Goal: Information Seeking & Learning: Understand process/instructions

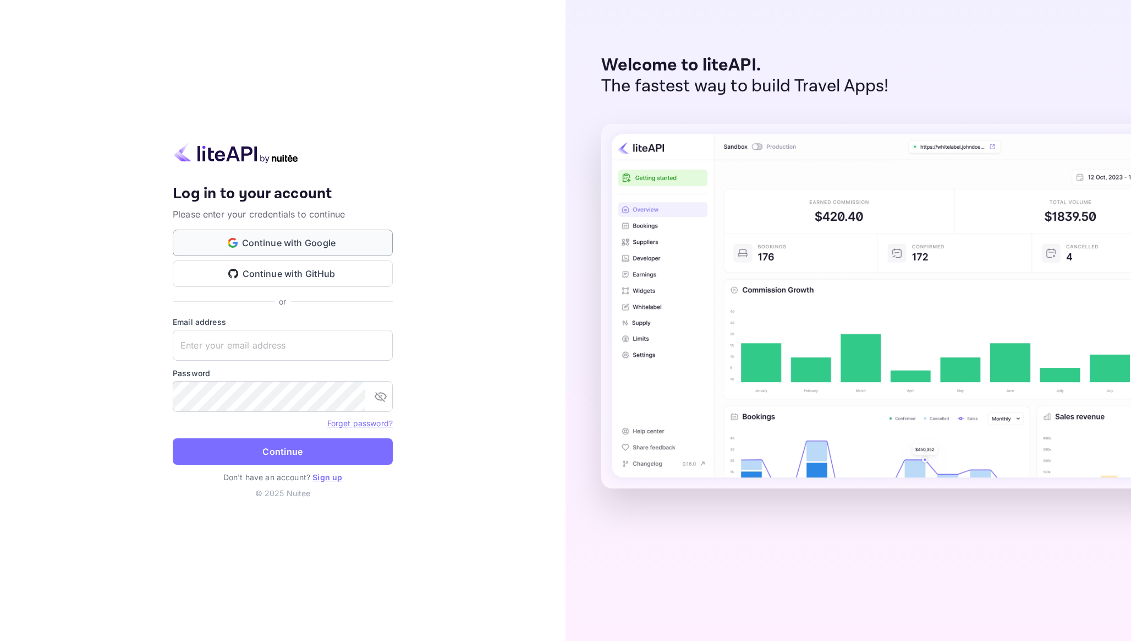
click at [211, 241] on button "Continue with Google" at bounding box center [283, 242] width 220 height 26
click at [279, 244] on button "Continue with Google" at bounding box center [283, 242] width 220 height 26
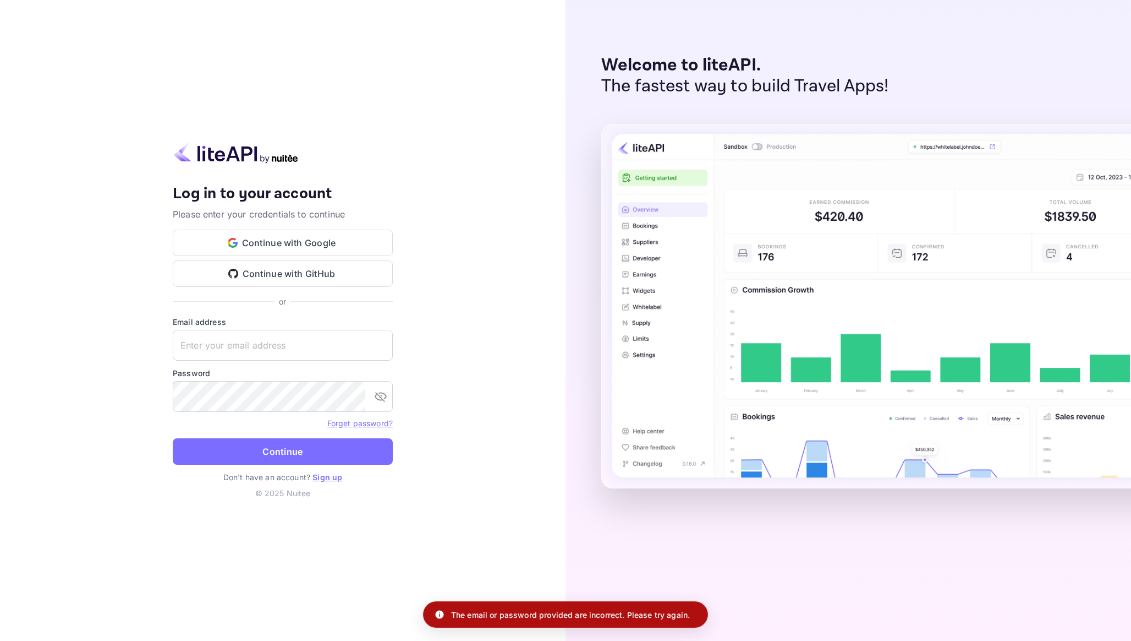
click at [545, 618] on p "The email or password provided are incorrect. Please try again." at bounding box center [570, 615] width 239 height 12
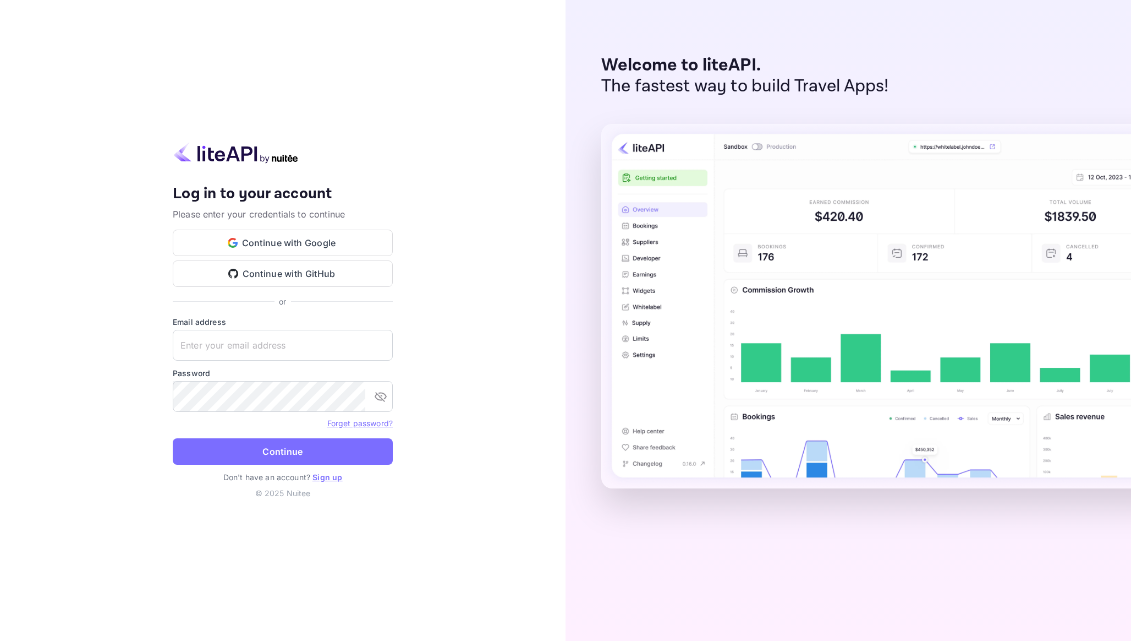
click at [288, 364] on form "Email address ​ Password ​ Forget password? Continue" at bounding box center [283, 393] width 220 height 155
click at [324, 474] on link "Sign up" at bounding box center [328, 476] width 30 height 9
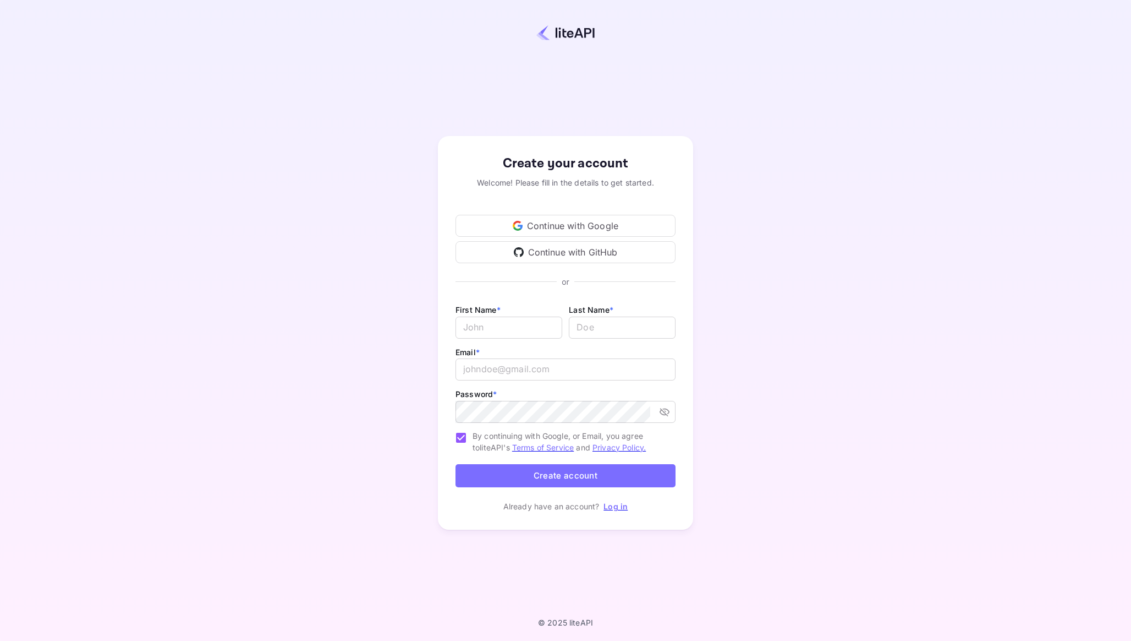
click at [585, 219] on div "Continue with Google" at bounding box center [566, 226] width 220 height 22
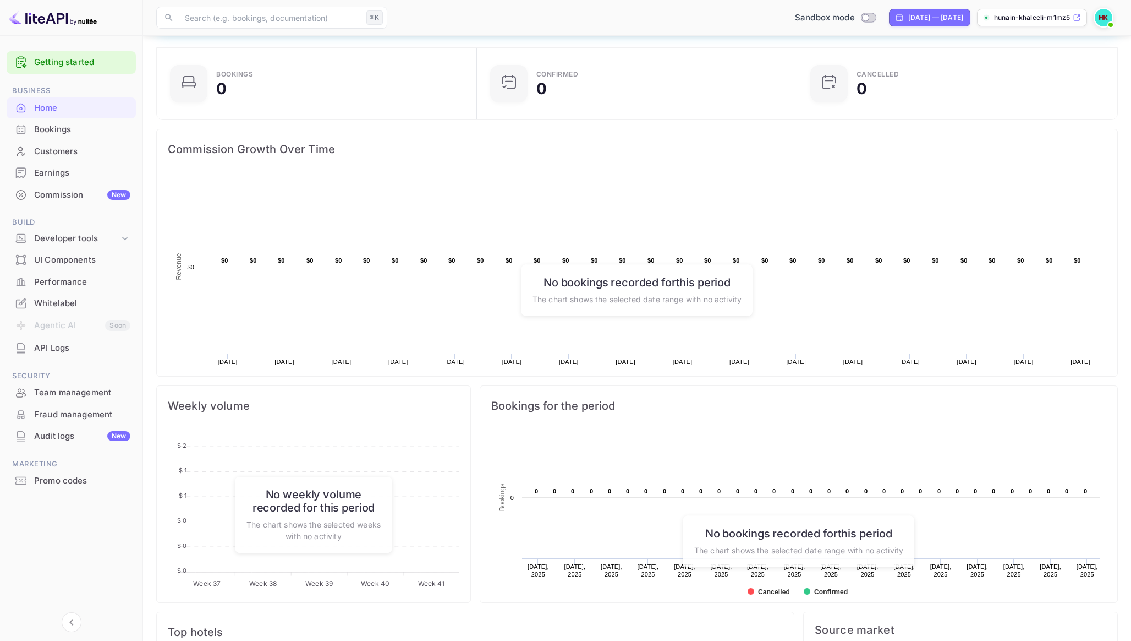
scroll to position [320, 0]
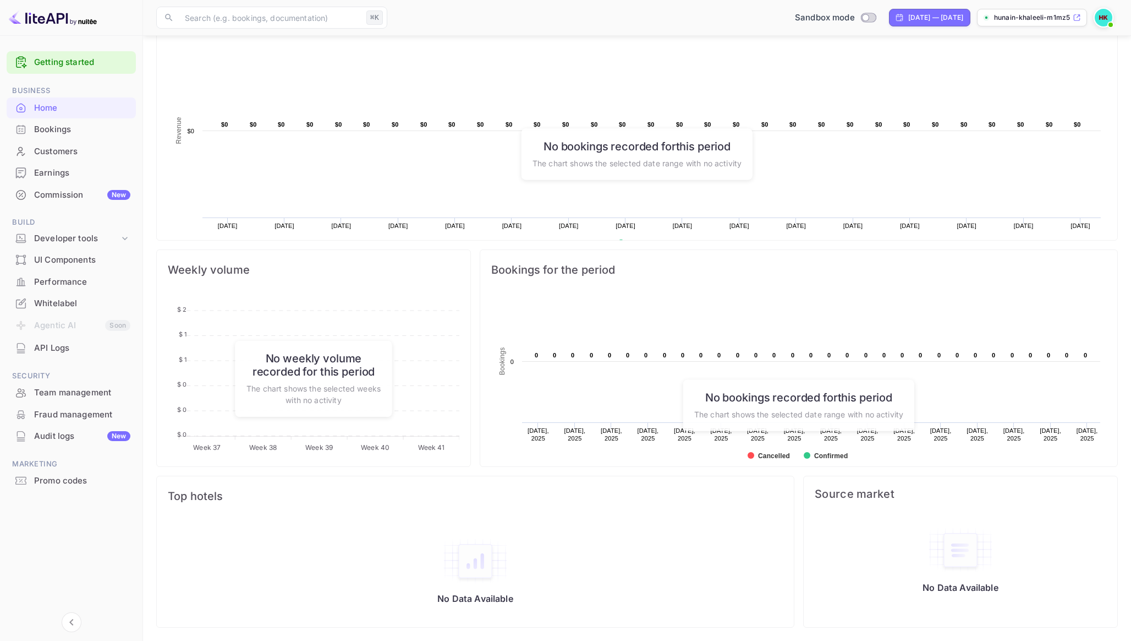
click at [30, 128] on div "Bookings" at bounding box center [71, 129] width 129 height 21
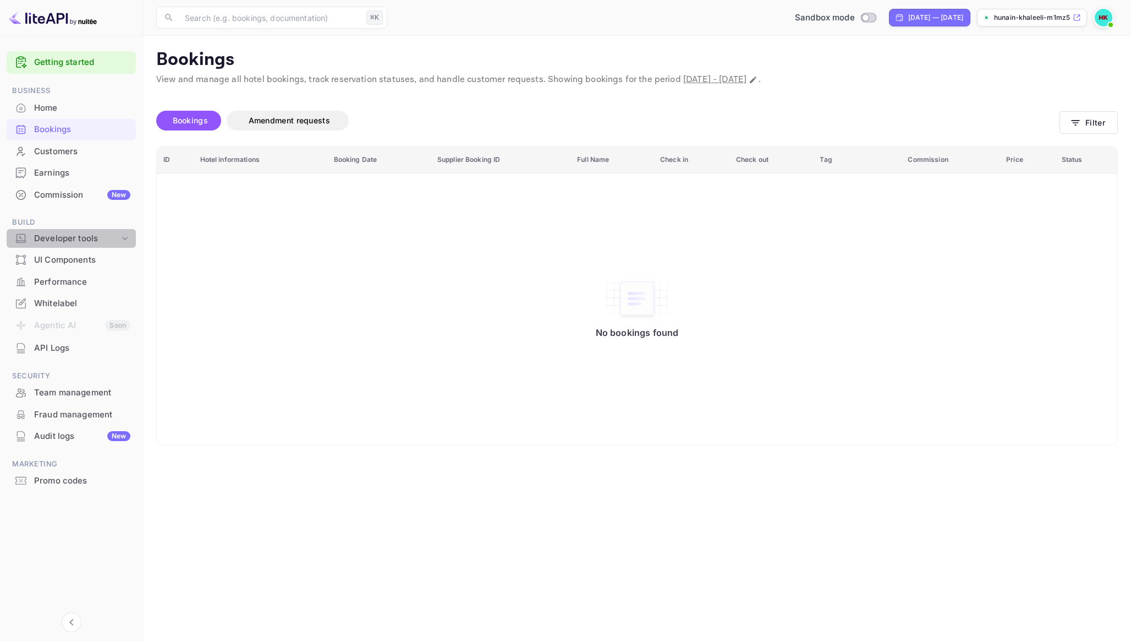
click at [68, 235] on div "Developer tools" at bounding box center [76, 238] width 85 height 13
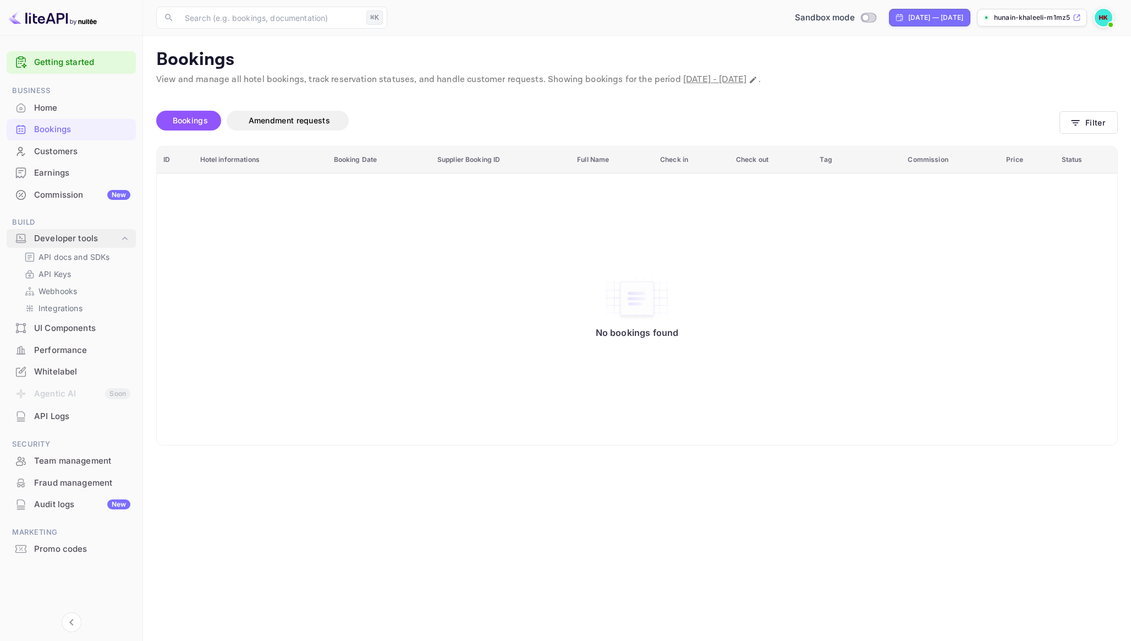
click at [68, 235] on div "Developer tools" at bounding box center [76, 238] width 85 height 13
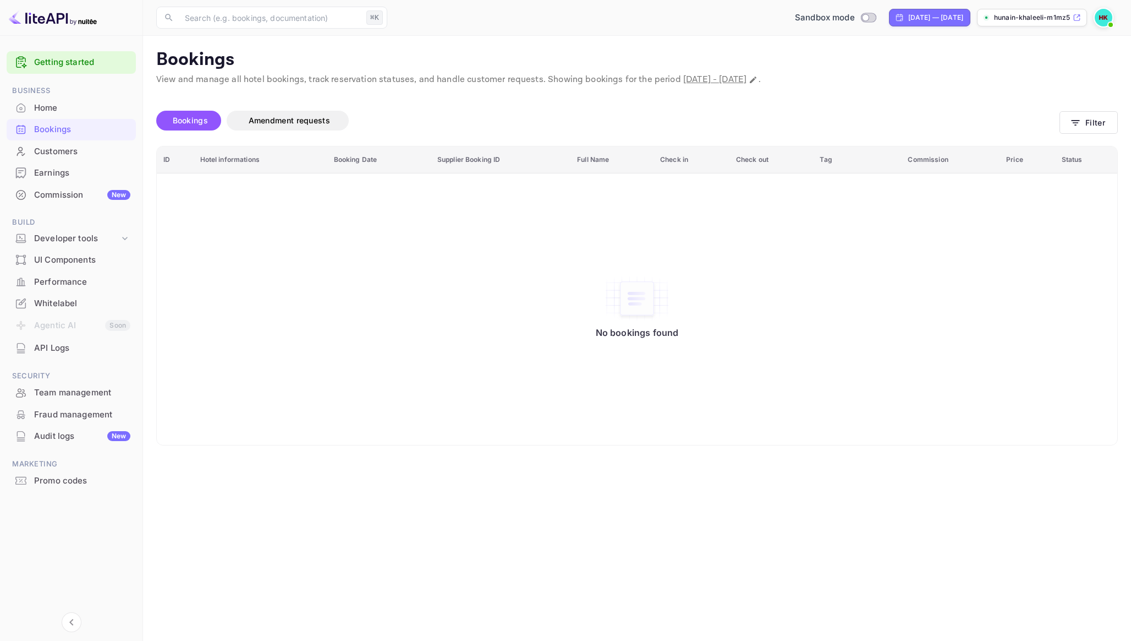
click at [46, 20] on img at bounding box center [53, 18] width 88 height 18
click at [90, 19] on img at bounding box center [53, 18] width 88 height 18
click at [48, 100] on div "Home" at bounding box center [71, 107] width 129 height 21
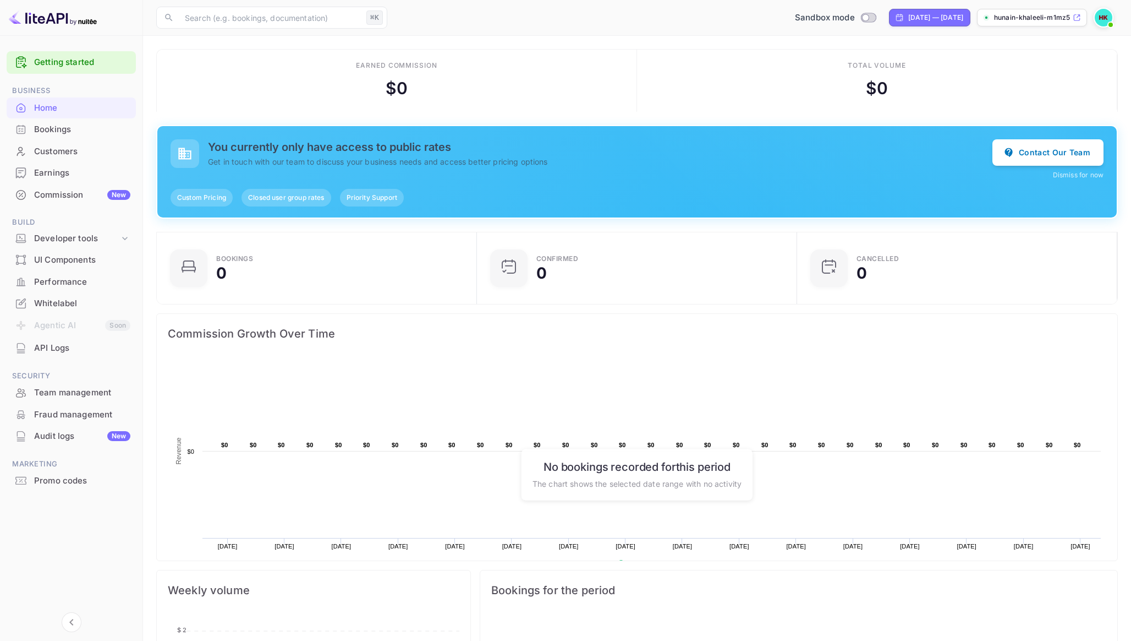
click at [29, 21] on img at bounding box center [53, 18] width 88 height 18
click at [69, 17] on img at bounding box center [53, 18] width 88 height 18
click at [20, 60] on icon at bounding box center [20, 63] width 13 height 14
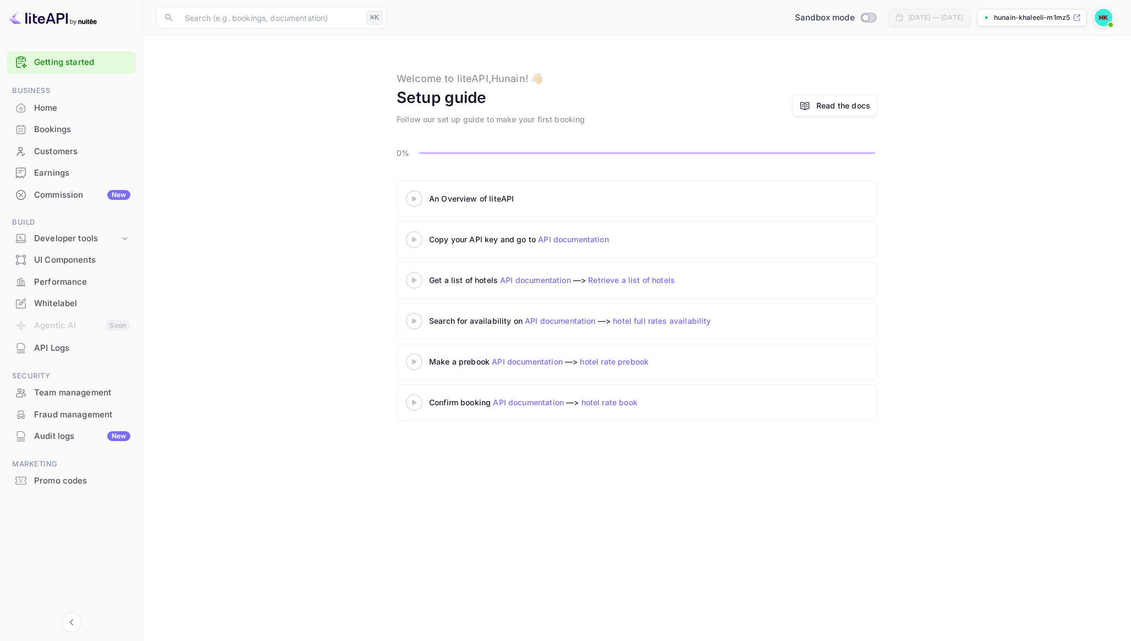
click at [585, 237] on link "API documentation" at bounding box center [573, 238] width 71 height 9
click at [620, 278] on link "Retrieve a list of hotels" at bounding box center [631, 279] width 87 height 9
